Goal: Information Seeking & Learning: Learn about a topic

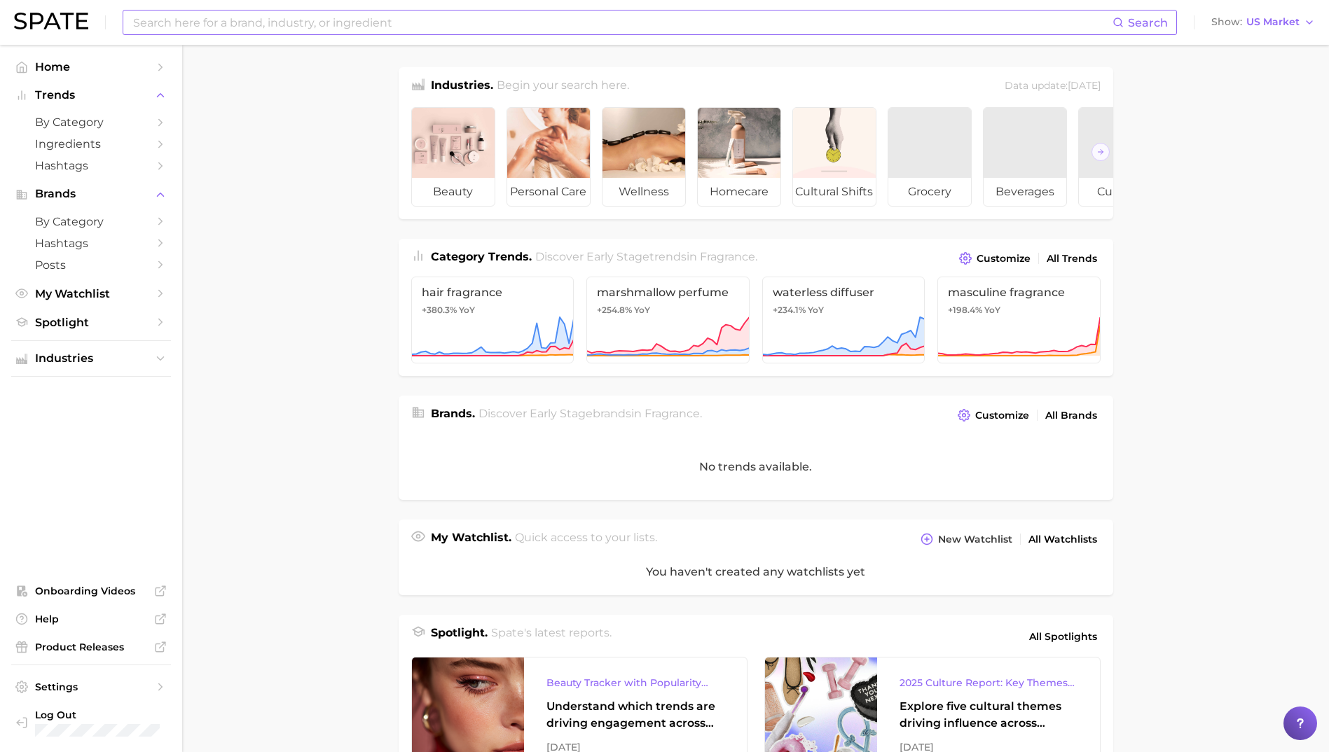
click at [308, 31] on input at bounding box center [622, 23] width 981 height 24
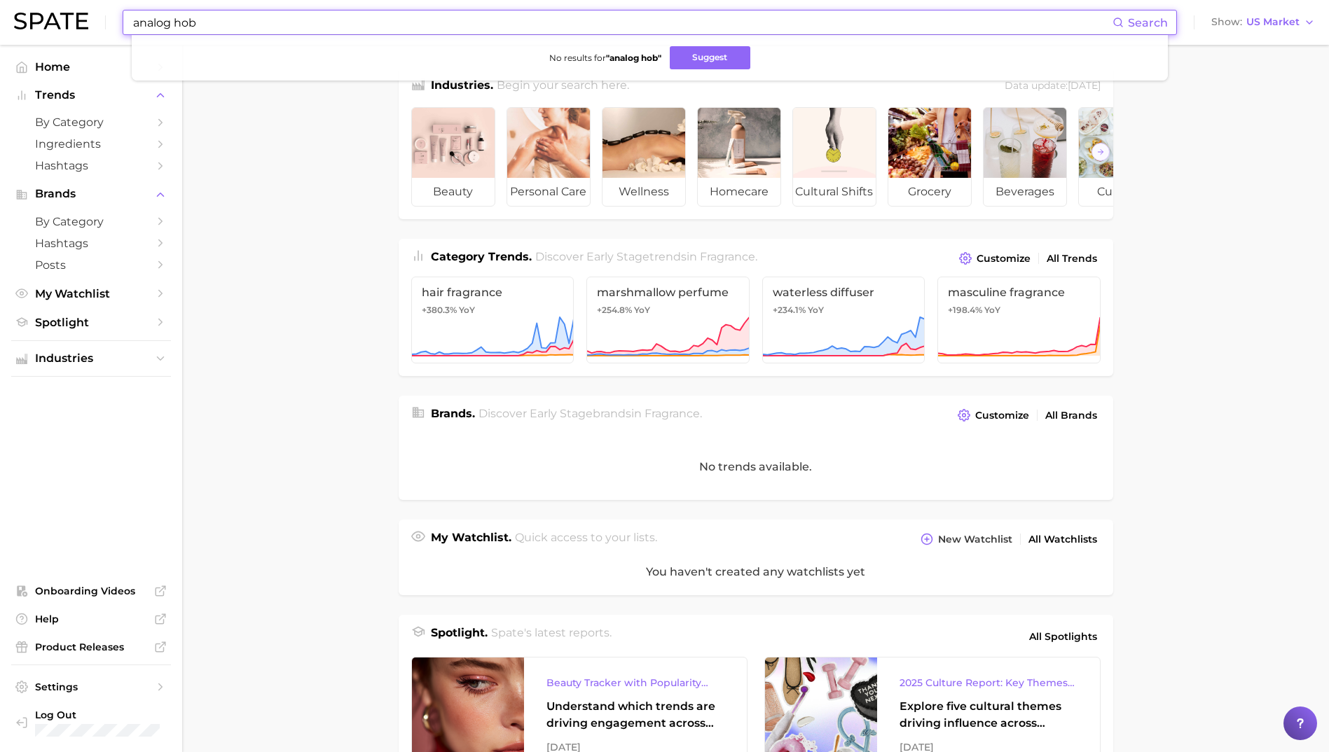
click at [179, 21] on input "analog hob" at bounding box center [622, 23] width 981 height 24
type input "baking"
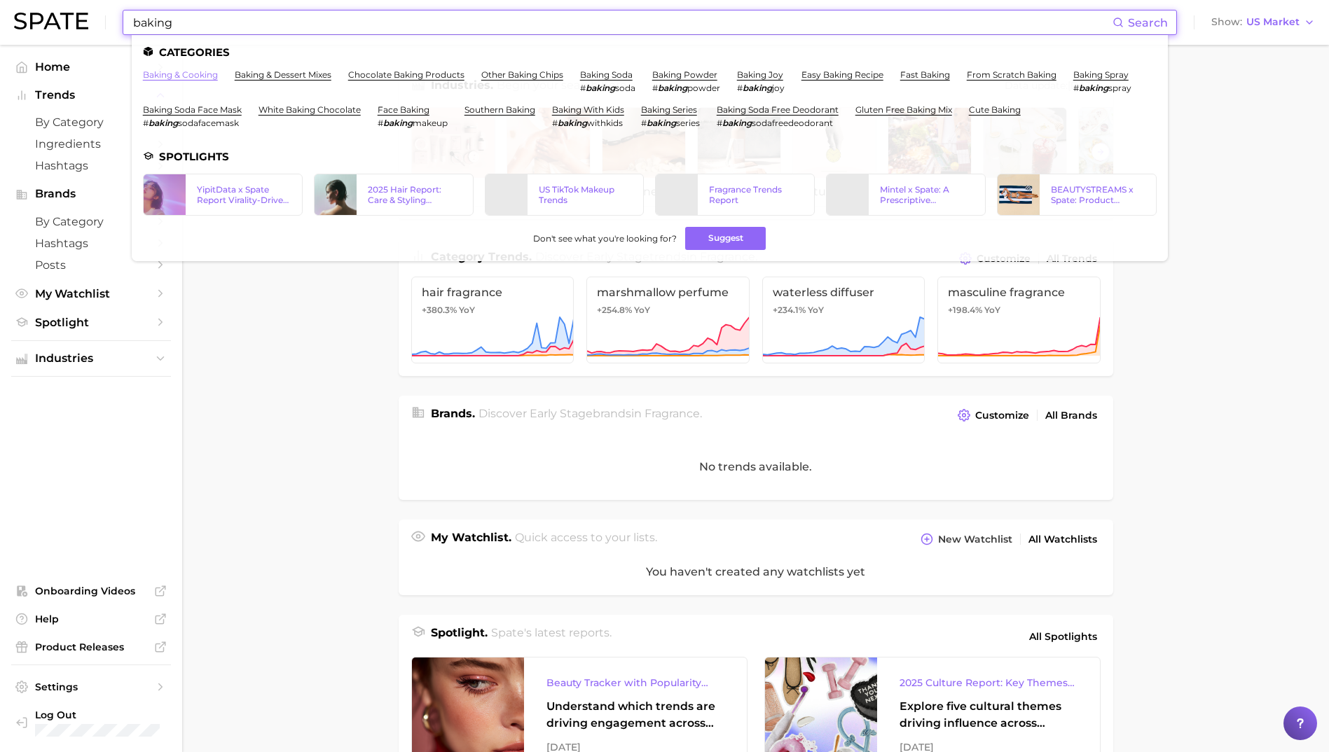
click at [165, 70] on link "baking & cooking" at bounding box center [180, 74] width 75 height 11
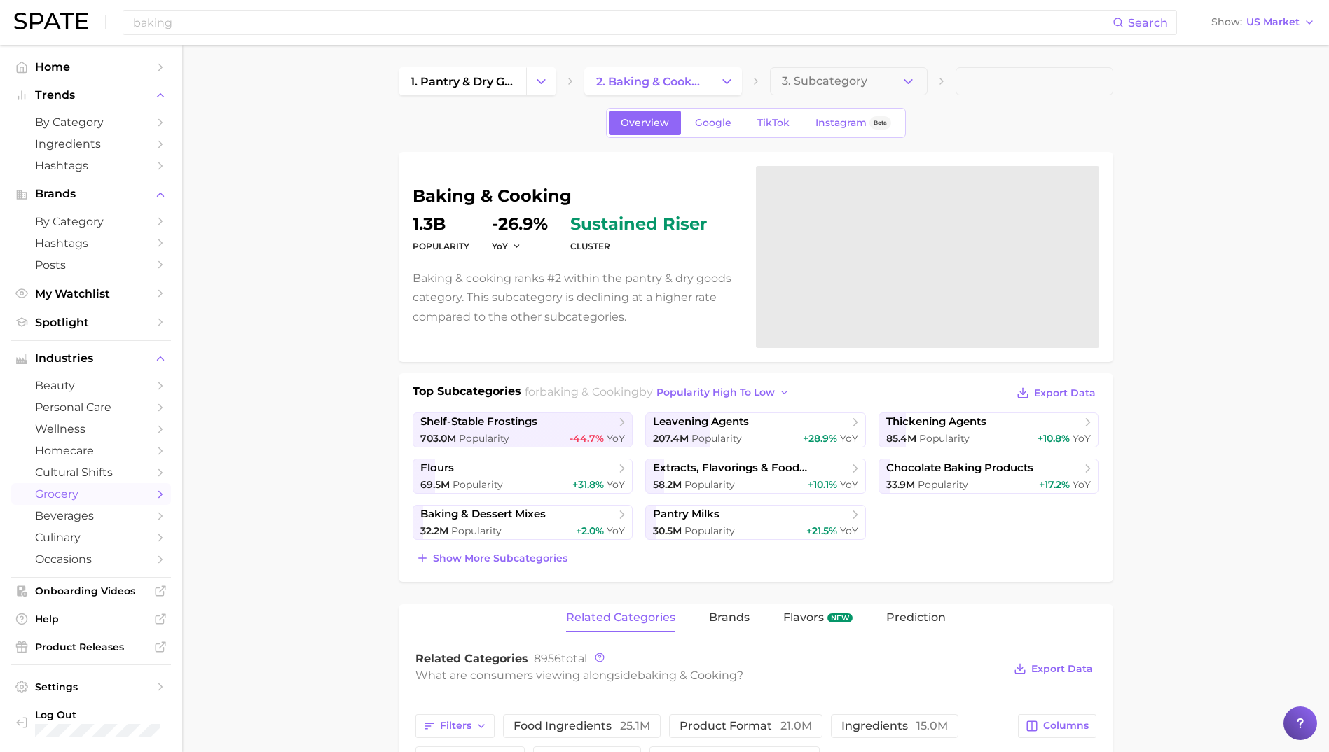
click at [155, 4] on div "baking Search Show US Market" at bounding box center [664, 22] width 1301 height 45
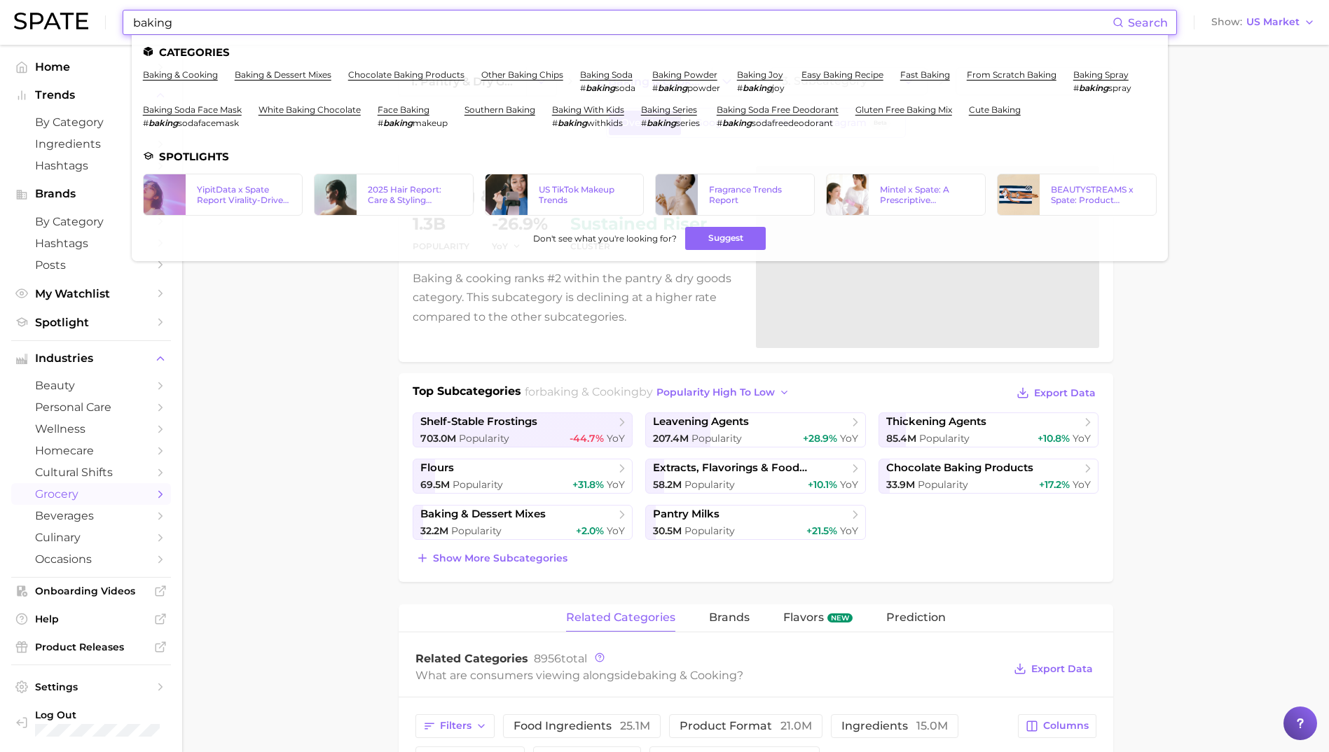
click at [193, 26] on input "baking" at bounding box center [622, 23] width 981 height 24
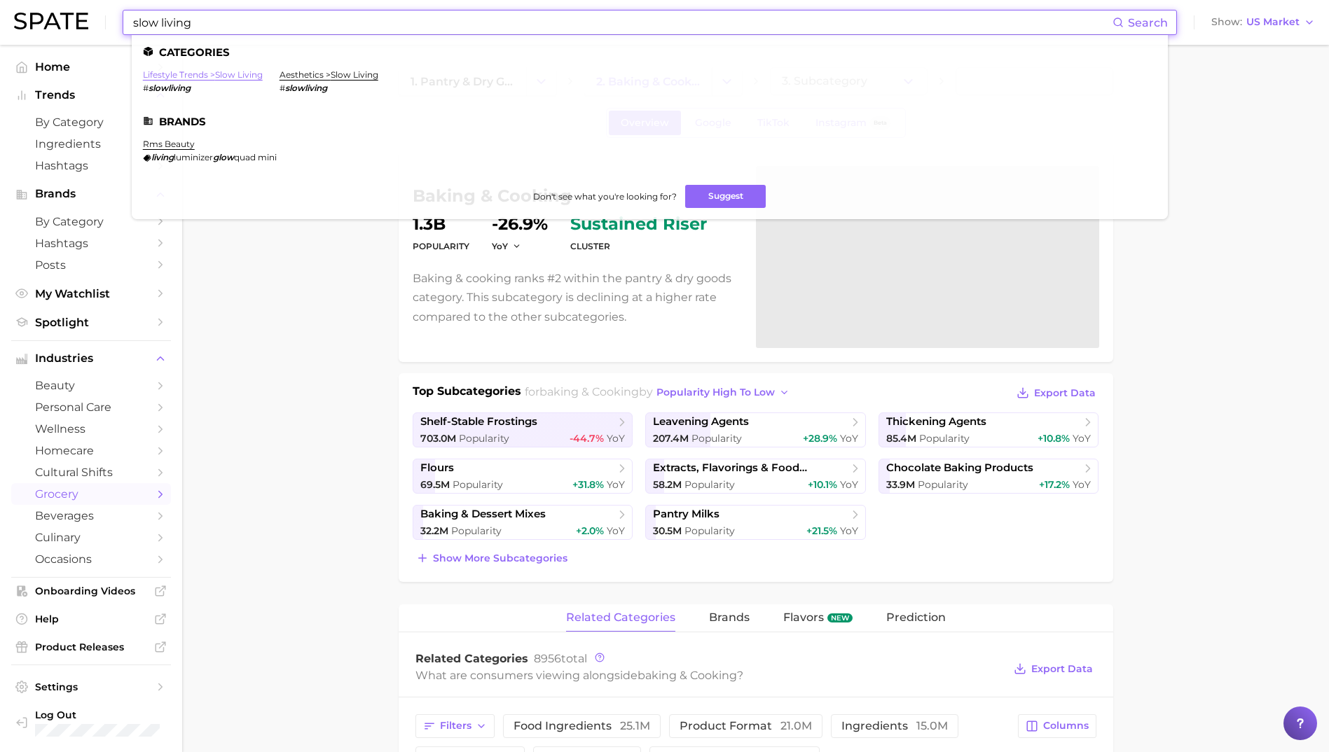
type input "slow living"
click at [228, 76] on link "lifestyle trends > slow living" at bounding box center [203, 74] width 120 height 11
